Goal: Task Accomplishment & Management: Use online tool/utility

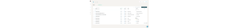
scroll to position [3314, 0]
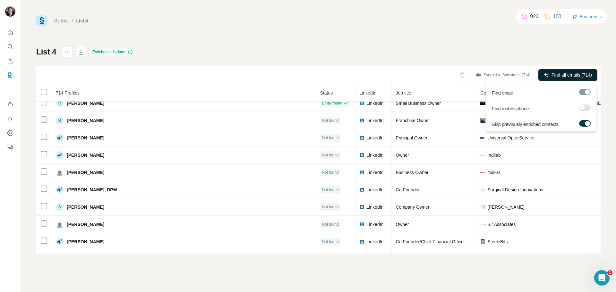
click at [566, 76] on span "Find all emails (714)" at bounding box center [571, 75] width 40 height 6
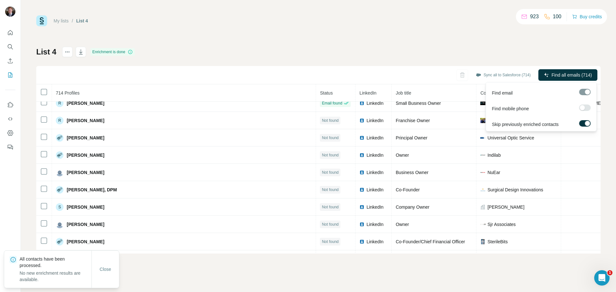
click at [586, 124] on div at bounding box center [587, 123] width 5 height 5
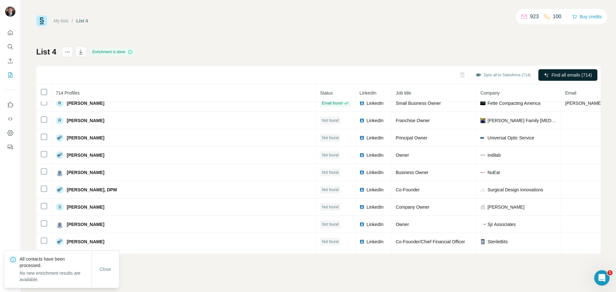
click at [562, 70] on button "Find all emails (714)" at bounding box center [567, 75] width 59 height 12
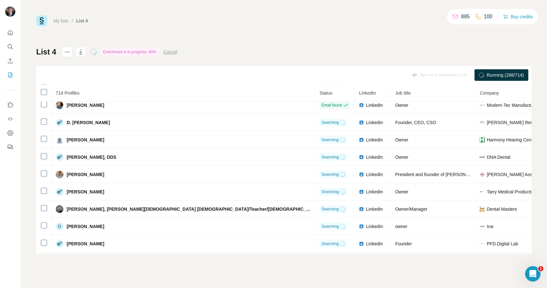
scroll to position [1467, 0]
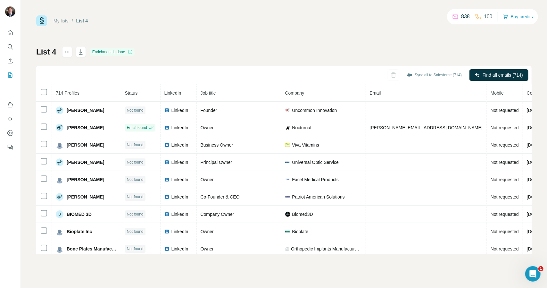
drag, startPoint x: 353, startPoint y: 53, endPoint x: 360, endPoint y: 65, distance: 14.1
click at [353, 53] on div "List 4 Enrichment is done Sync all to Salesforce (714) Find all emails (714) 71…" at bounding box center [284, 150] width 496 height 207
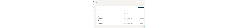
scroll to position [1063, 0]
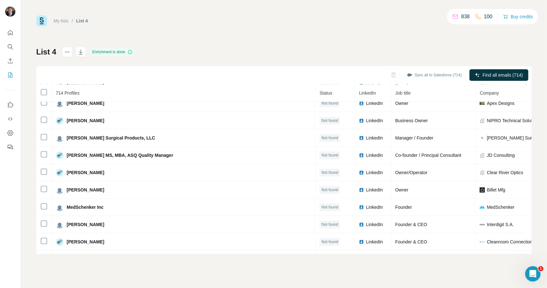
click at [390, 76] on div "Sync all to Salesforce (714) Find all emails (714)" at bounding box center [284, 75] width 496 height 18
click at [391, 72] on div "Sync all to Salesforce (714) Find all emails (714)" at bounding box center [284, 75] width 496 height 18
click at [394, 74] on div "Sync all to Salesforce (714) Find all emails (714)" at bounding box center [284, 75] width 496 height 18
click at [383, 70] on div "Sync all to Salesforce (714) Find all emails (714)" at bounding box center [284, 75] width 496 height 18
click at [397, 73] on div "Sync all to Salesforce (714) Find all emails (714)" at bounding box center [284, 75] width 496 height 18
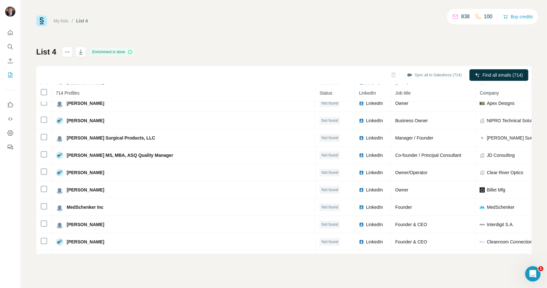
click at [396, 75] on div "Sync all to Salesforce (714) Find all emails (714)" at bounding box center [284, 75] width 496 height 18
